Goal: Transaction & Acquisition: Book appointment/travel/reservation

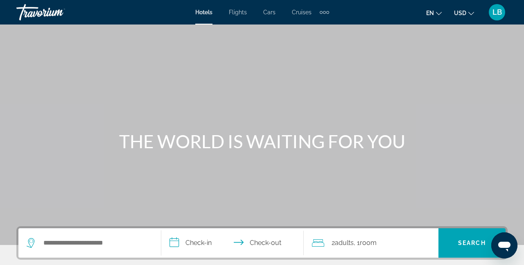
click at [302, 11] on span "Cruises" at bounding box center [302, 12] width 20 height 7
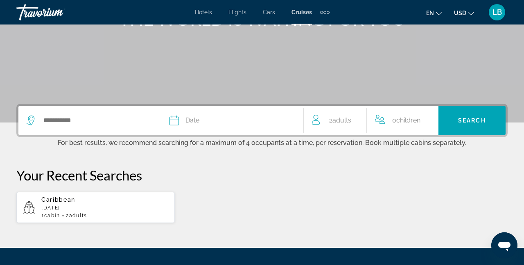
scroll to position [142, 0]
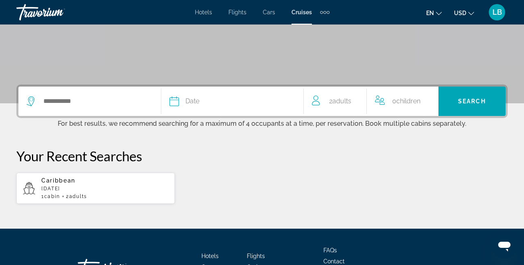
click at [278, 101] on div "Date" at bounding box center [232, 101] width 126 height 11
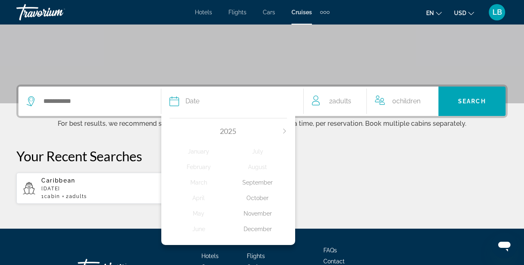
scroll to position [200, 0]
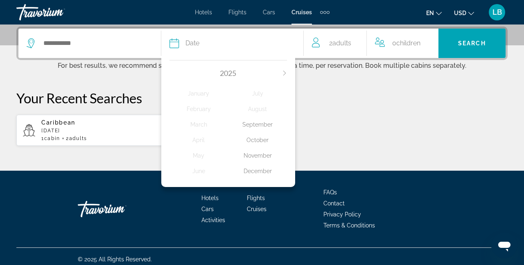
click at [283, 72] on icon "Next month" at bounding box center [284, 73] width 5 height 5
click at [198, 179] on div "June" at bounding box center [198, 171] width 59 height 15
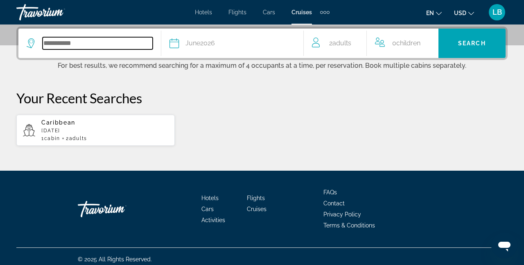
click at [83, 40] on input "Search widget" at bounding box center [98, 43] width 110 height 12
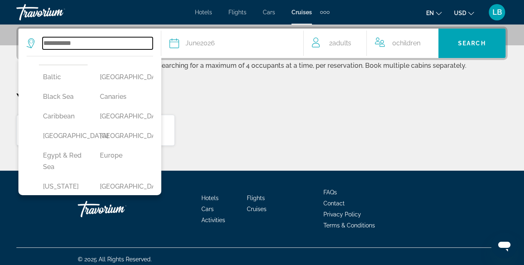
scroll to position [74, 0]
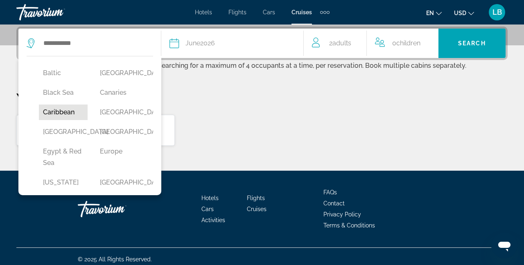
click at [57, 113] on button "Caribbean" at bounding box center [63, 113] width 49 height 16
type input "*********"
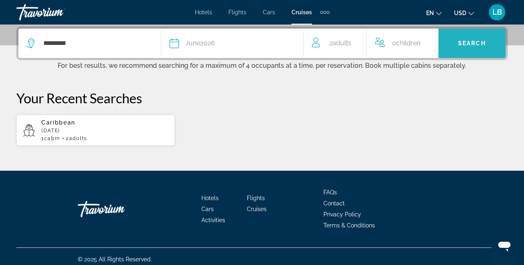
click at [469, 40] on span "Search" at bounding box center [472, 43] width 28 height 7
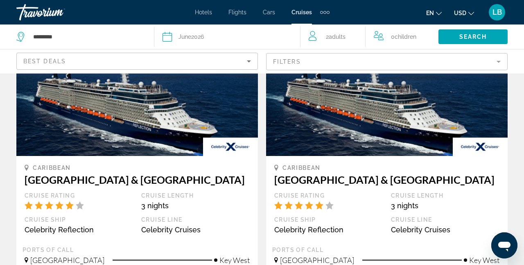
scroll to position [84, 0]
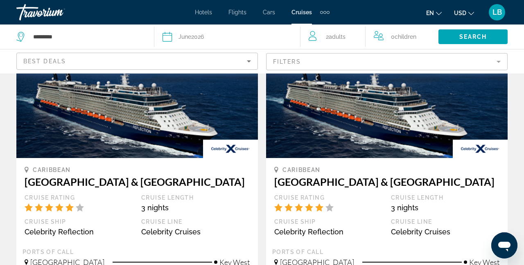
click at [331, 61] on mat-form-field "Filters" at bounding box center [386, 61] width 241 height 17
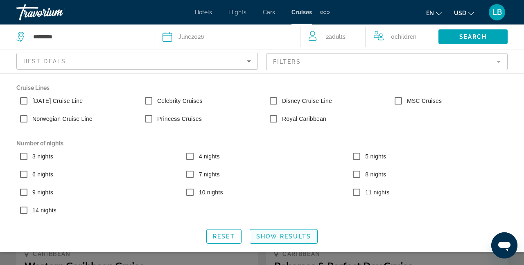
click at [283, 236] on span "Show Results" at bounding box center [283, 237] width 55 height 7
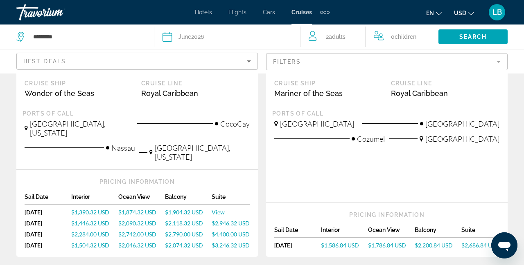
scroll to position [570, 0]
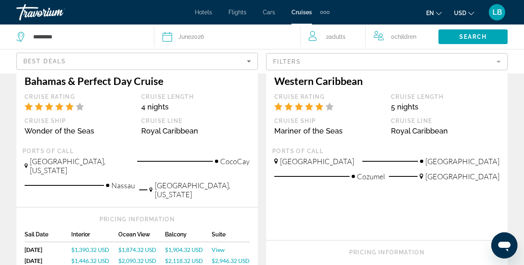
click at [136, 60] on div "Best Deals" at bounding box center [134, 61] width 223 height 10
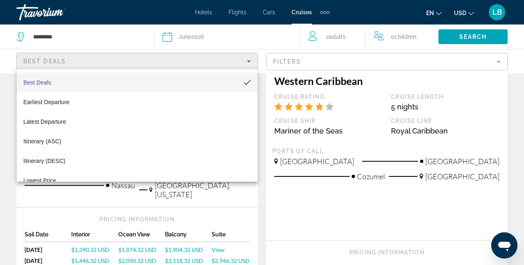
click at [136, 60] on div at bounding box center [262, 132] width 524 height 265
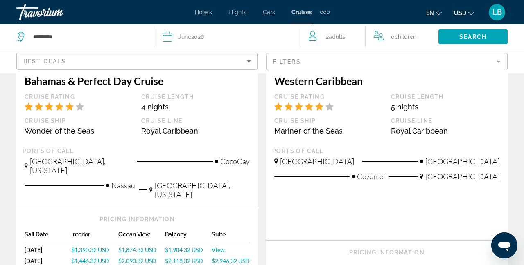
click at [479, 60] on mat-form-field "Filters" at bounding box center [386, 61] width 241 height 17
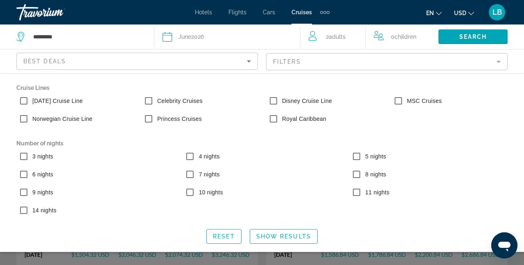
scroll to position [596, 0]
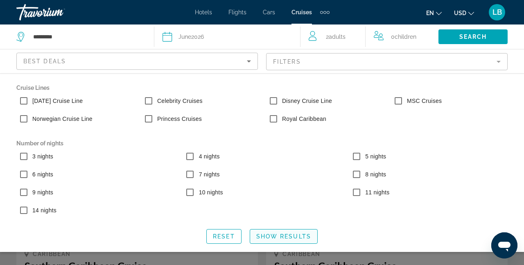
click at [281, 238] on span "Show Results" at bounding box center [283, 237] width 55 height 7
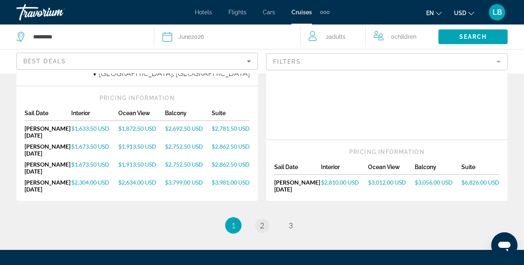
scroll to position [1126, 0]
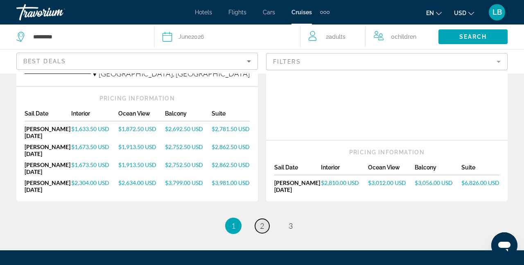
click at [261, 219] on link "page 2" at bounding box center [262, 226] width 14 height 14
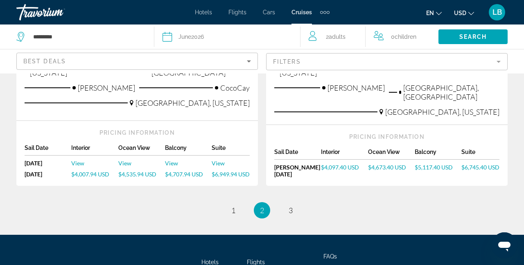
scroll to position [1070, 0]
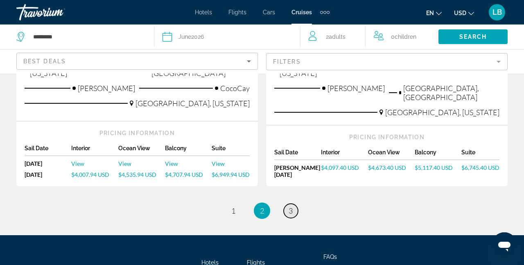
click at [292, 207] on span "3" at bounding box center [290, 211] width 4 height 9
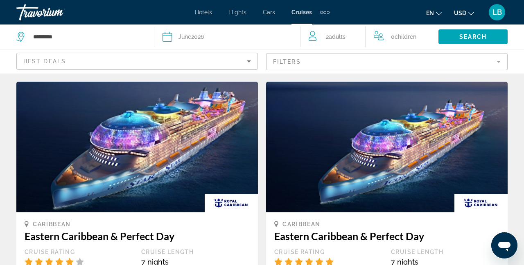
scroll to position [16, 0]
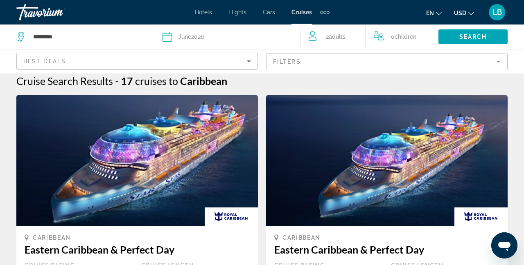
click at [218, 38] on div "Date [DATE]" at bounding box center [226, 36] width 129 height 11
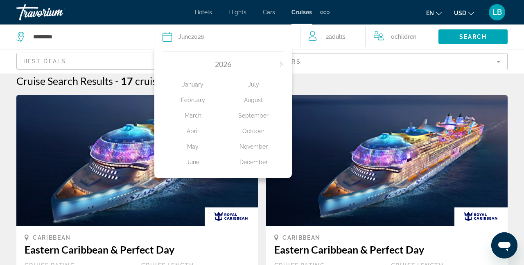
click at [257, 100] on div "August" at bounding box center [253, 100] width 61 height 15
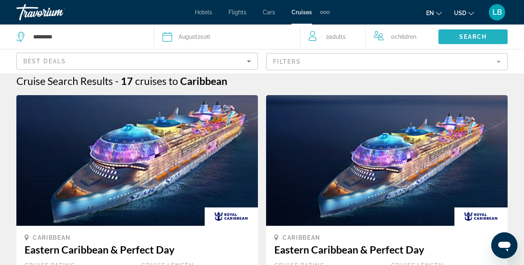
click at [476, 33] on span "Search widget" at bounding box center [472, 37] width 69 height 20
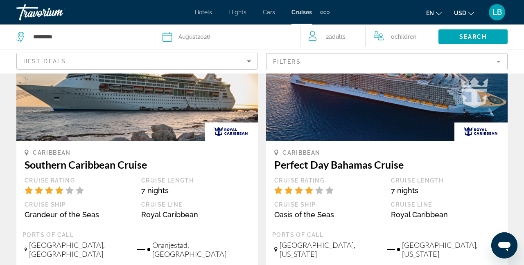
scroll to position [506, 0]
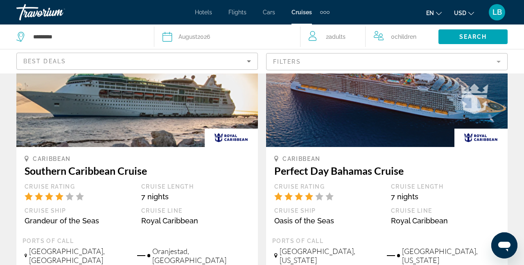
click at [453, 57] on mat-form-field "Filters" at bounding box center [386, 61] width 241 height 17
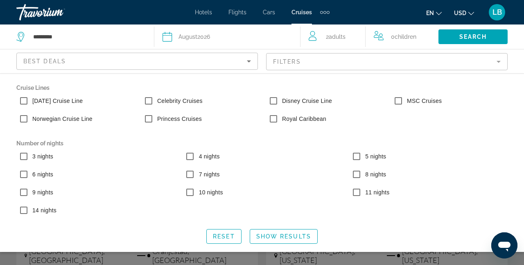
click at [453, 57] on mat-form-field "Filters" at bounding box center [386, 61] width 241 height 17
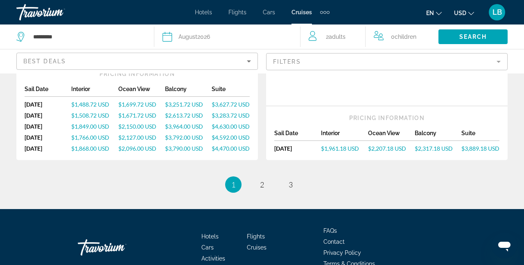
scroll to position [1159, 0]
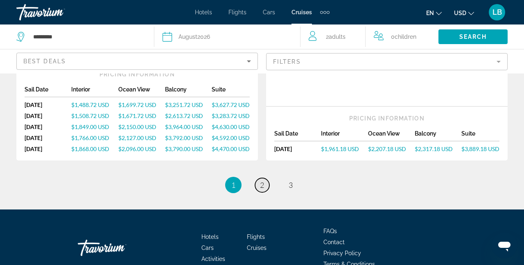
click at [261, 181] on span "2" at bounding box center [262, 185] width 4 height 9
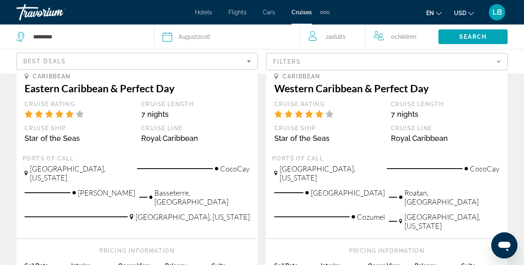
scroll to position [959, 0]
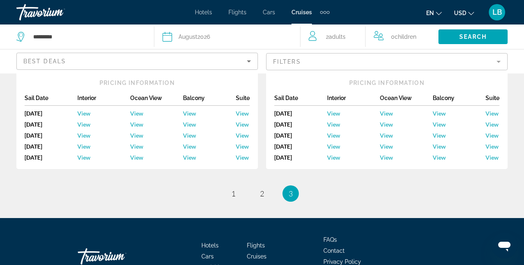
scroll to position [1104, 0]
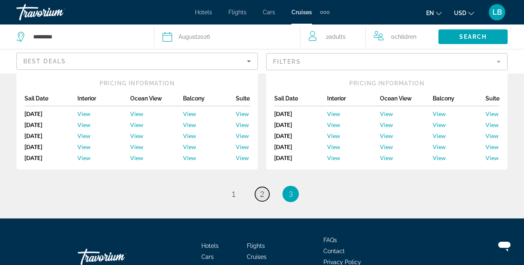
click at [259, 187] on link "page 2" at bounding box center [262, 194] width 14 height 14
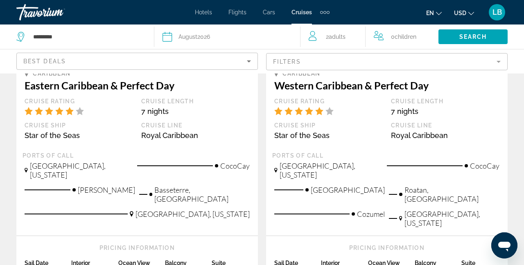
scroll to position [952, 0]
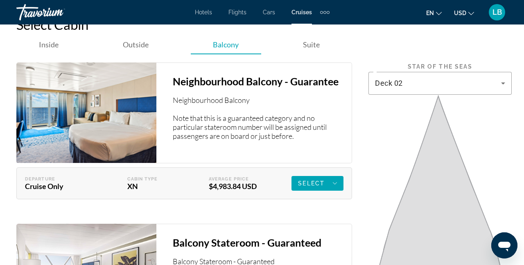
scroll to position [1093, 0]
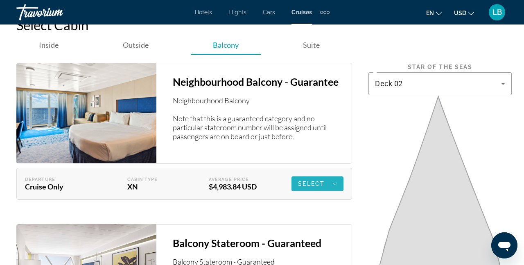
click at [334, 184] on icon "Main content" at bounding box center [335, 184] width 4 height 10
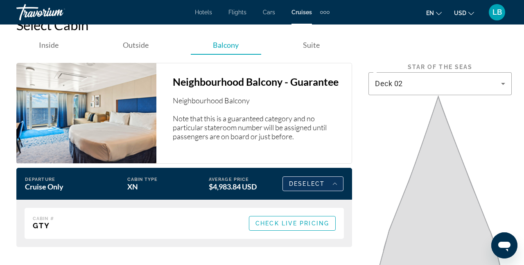
click at [334, 183] on icon "Main content" at bounding box center [335, 184] width 4 height 10
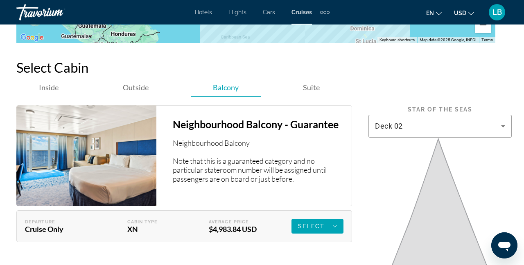
scroll to position [1039, 0]
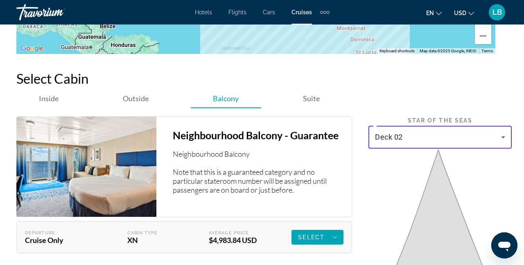
click at [503, 135] on icon "Main content" at bounding box center [503, 138] width 10 height 10
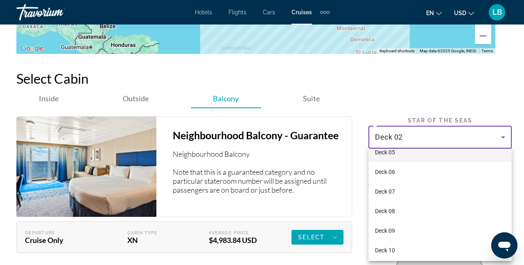
scroll to position [67, 0]
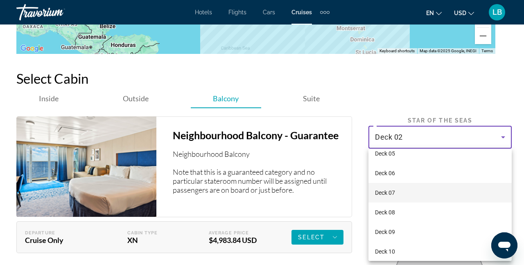
click at [401, 191] on mat-option "Deck 07" at bounding box center [439, 193] width 143 height 20
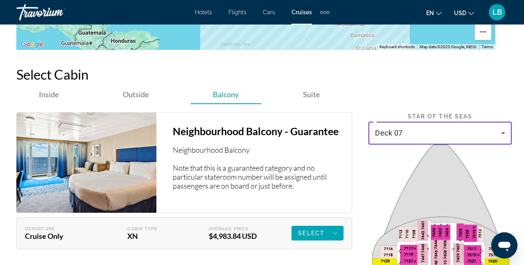
scroll to position [1040, 0]
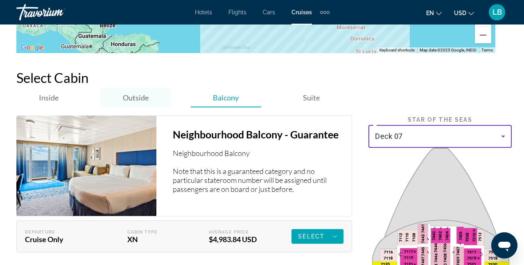
click at [138, 97] on span "Outside" at bounding box center [136, 97] width 26 height 9
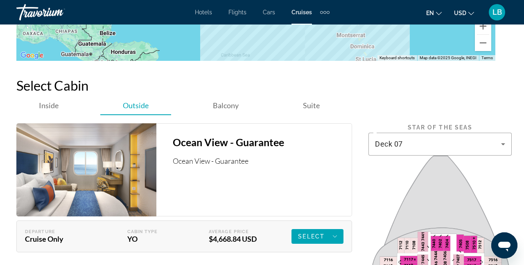
scroll to position [1022, 0]
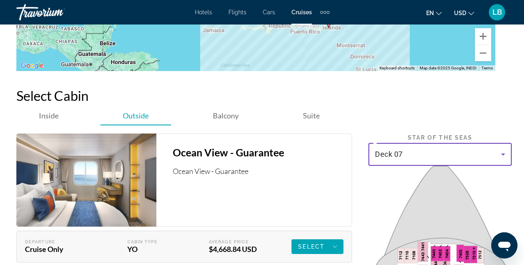
click at [501, 156] on icon "Main content" at bounding box center [503, 155] width 10 height 10
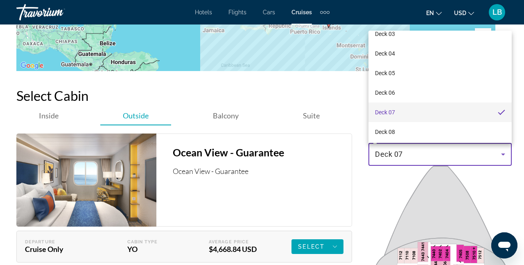
scroll to position [30, 0]
click at [418, 128] on mat-option "Deck 08" at bounding box center [439, 132] width 143 height 20
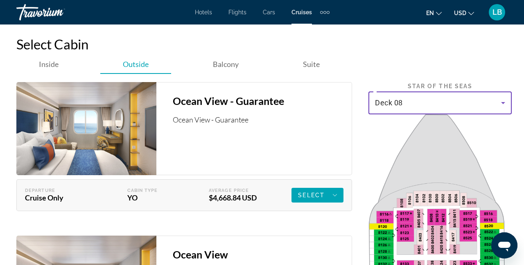
scroll to position [1073, 0]
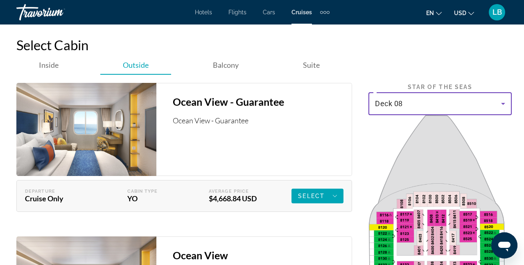
click at [494, 10] on span "LB" at bounding box center [496, 12] width 9 height 8
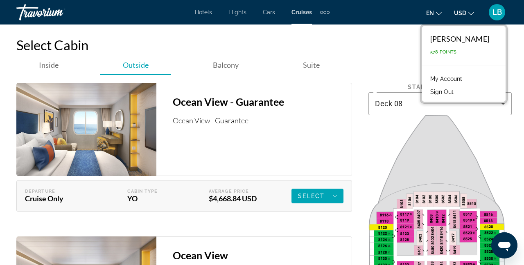
click at [457, 90] on button "Sign Out" at bounding box center [441, 92] width 31 height 11
